Goal: Task Accomplishment & Management: Manage account settings

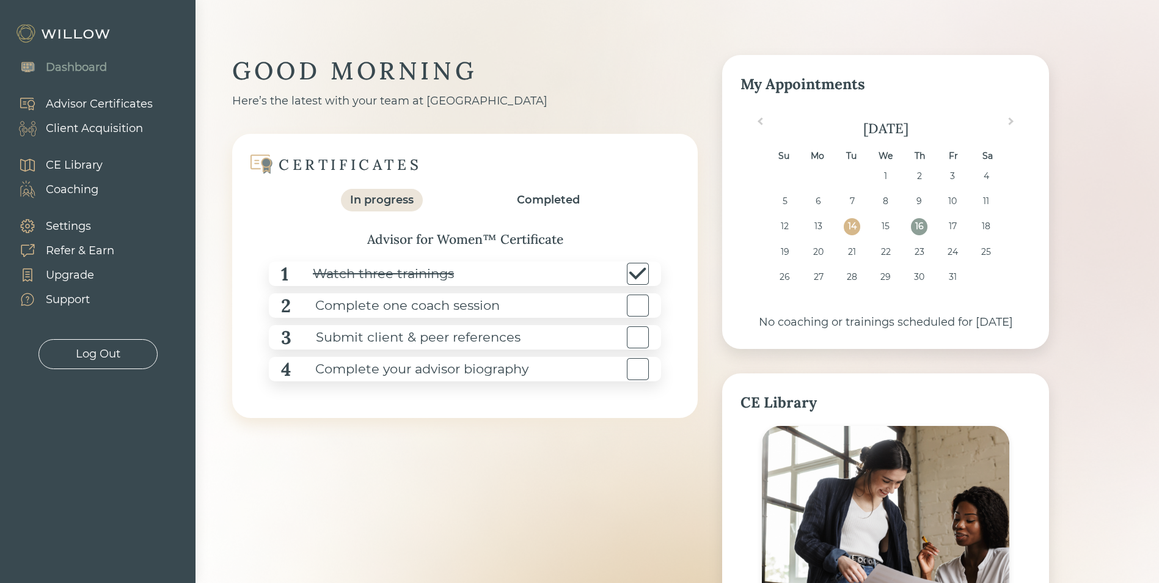
click at [547, 202] on div "Completed" at bounding box center [548, 200] width 63 height 16
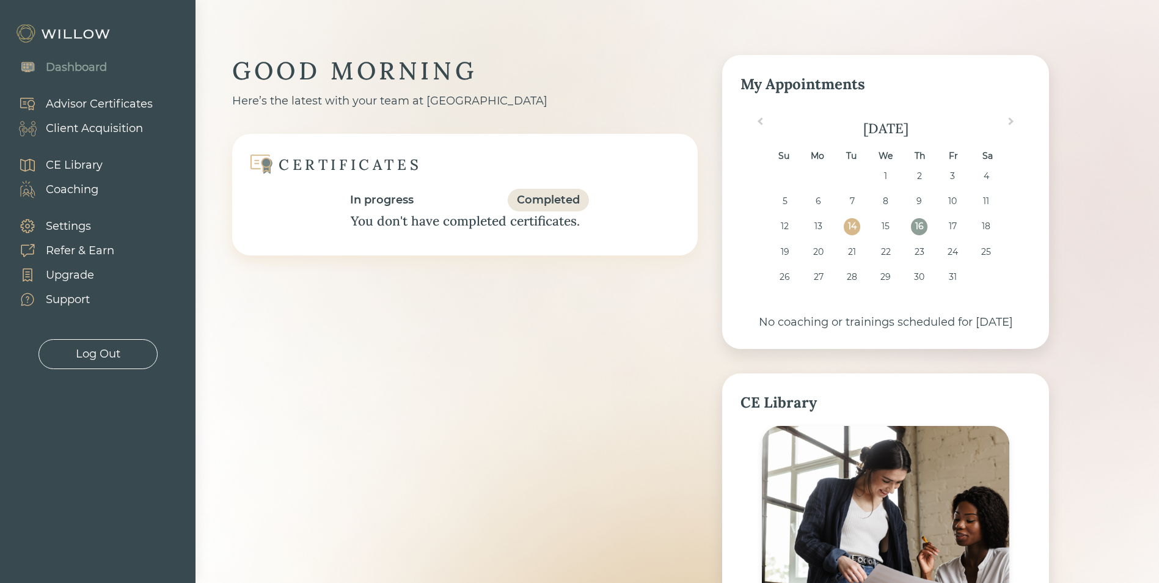
click at [386, 203] on div "In progress" at bounding box center [382, 200] width 64 height 16
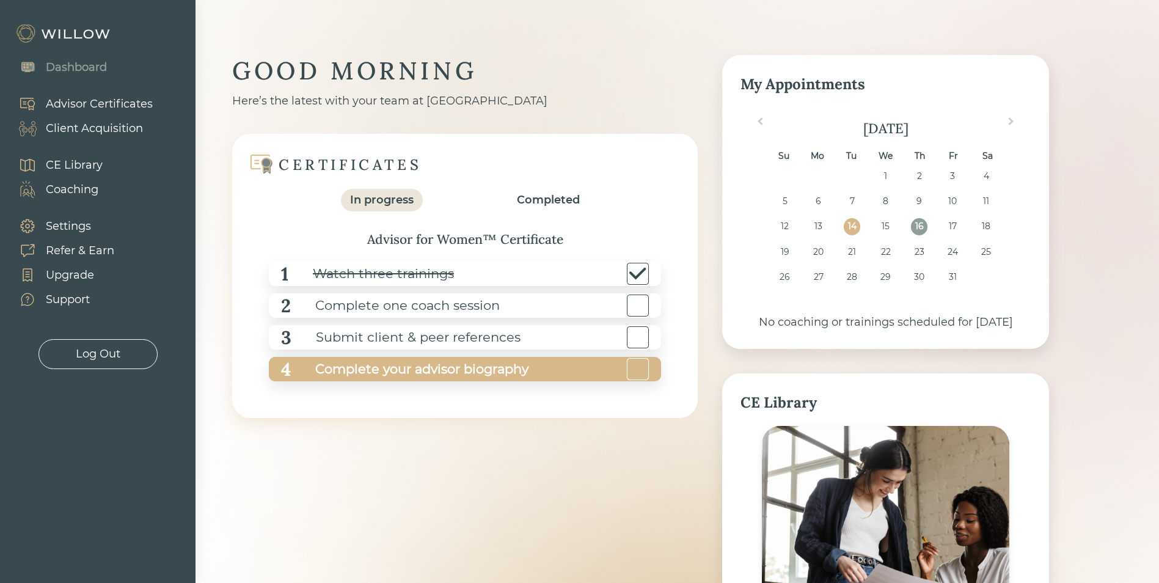
click at [506, 368] on div "Complete your advisor biography" at bounding box center [410, 369] width 238 height 27
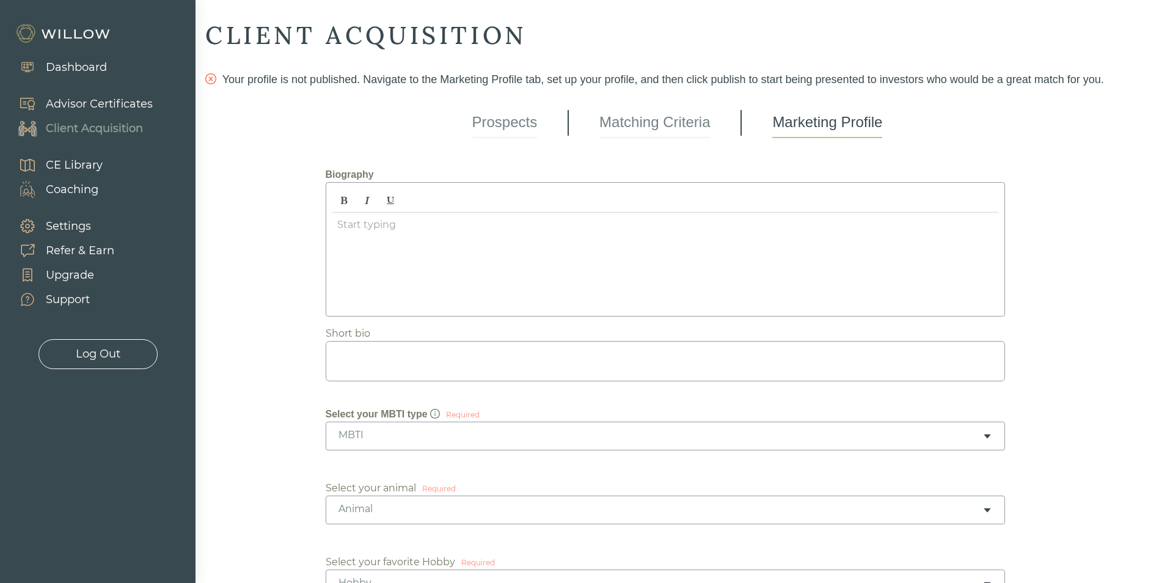
click at [655, 123] on link "Matching Criteria" at bounding box center [654, 123] width 111 height 31
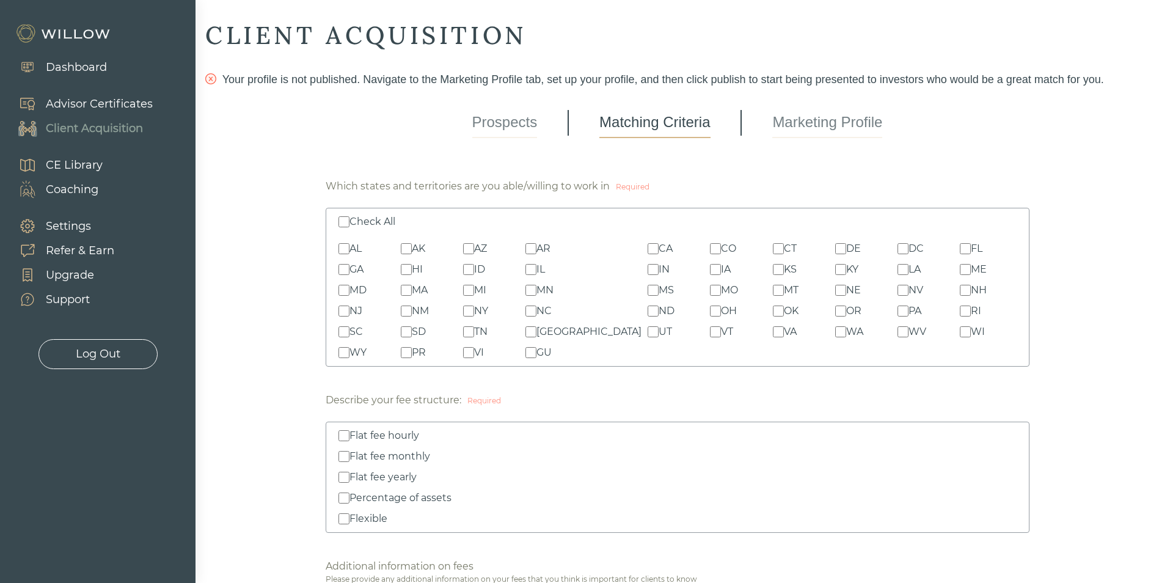
click at [504, 122] on link "Prospects" at bounding box center [504, 123] width 65 height 31
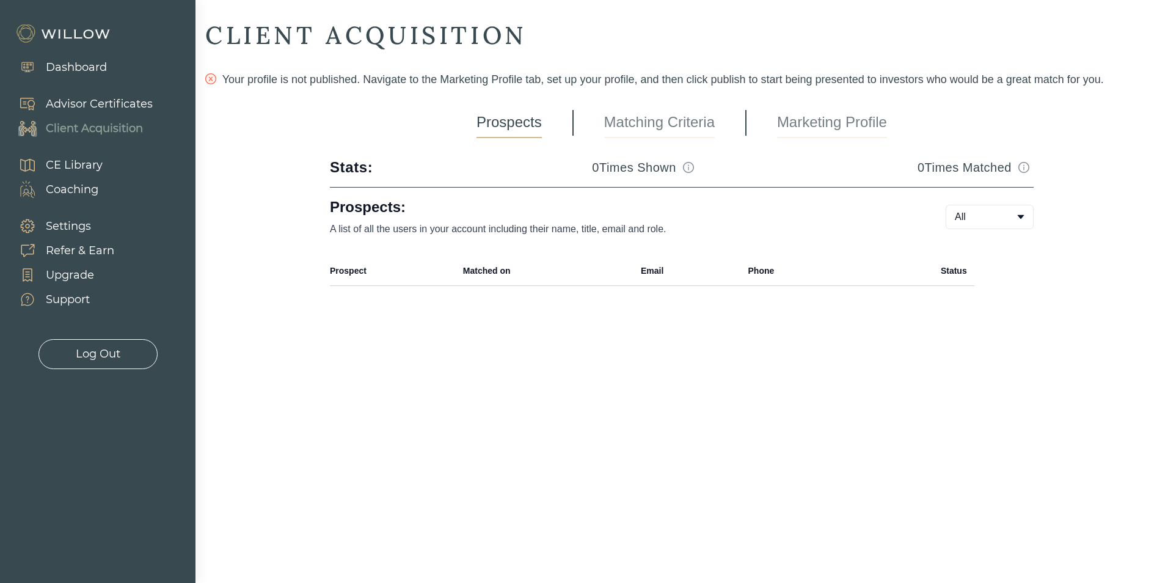
click at [122, 101] on div "Advisor Certificates" at bounding box center [99, 104] width 107 height 16
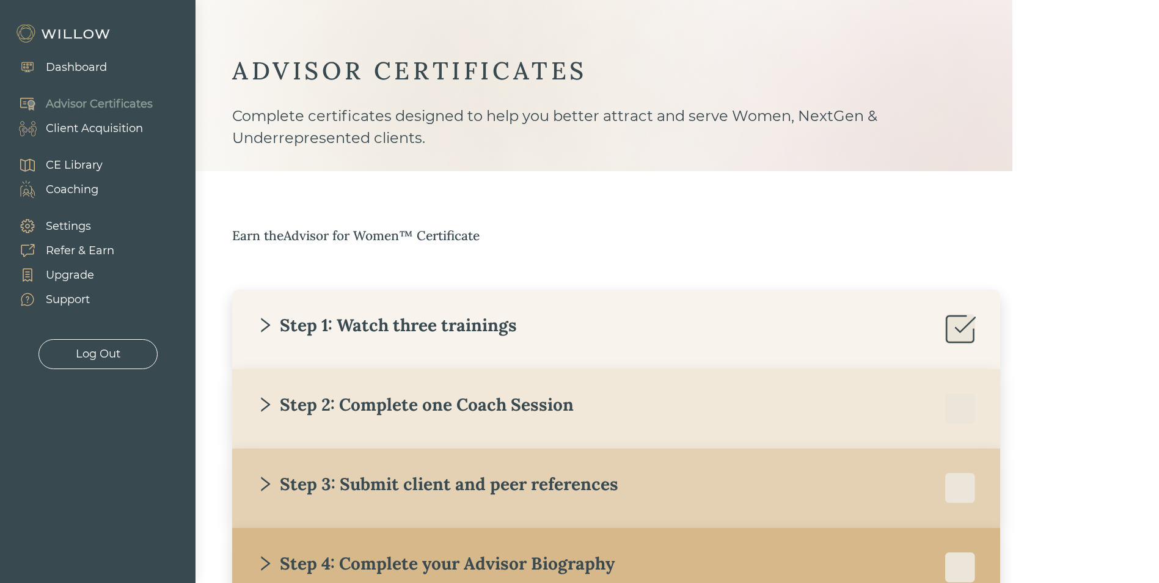
click at [73, 67] on div "Dashboard" at bounding box center [76, 67] width 61 height 16
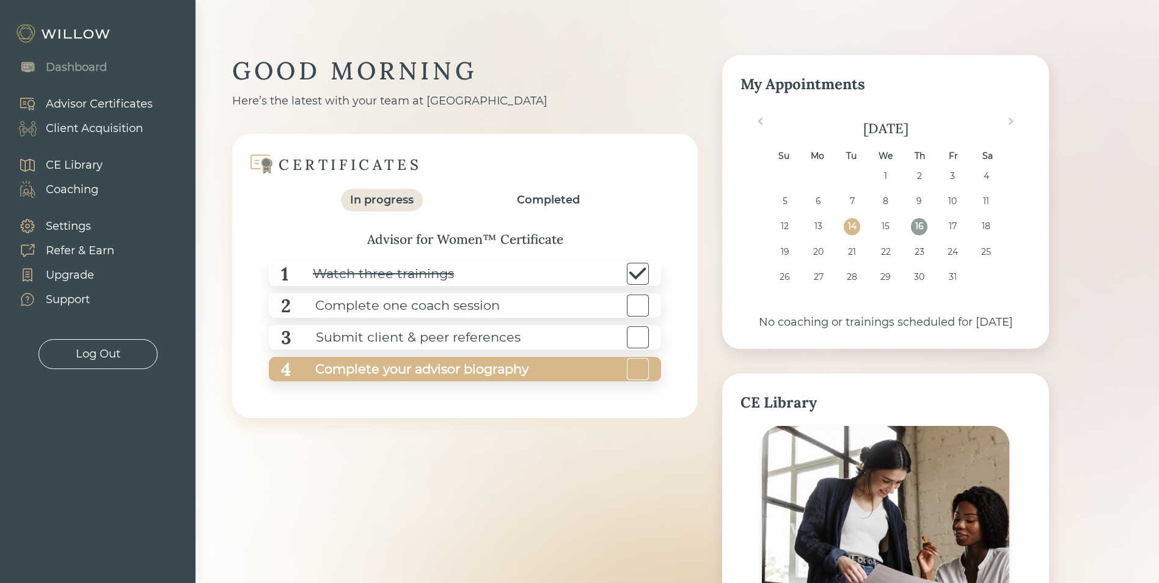
click at [505, 373] on div "Complete your advisor biography" at bounding box center [410, 369] width 238 height 27
